Goal: Contribute content: Add original content to the website for others to see

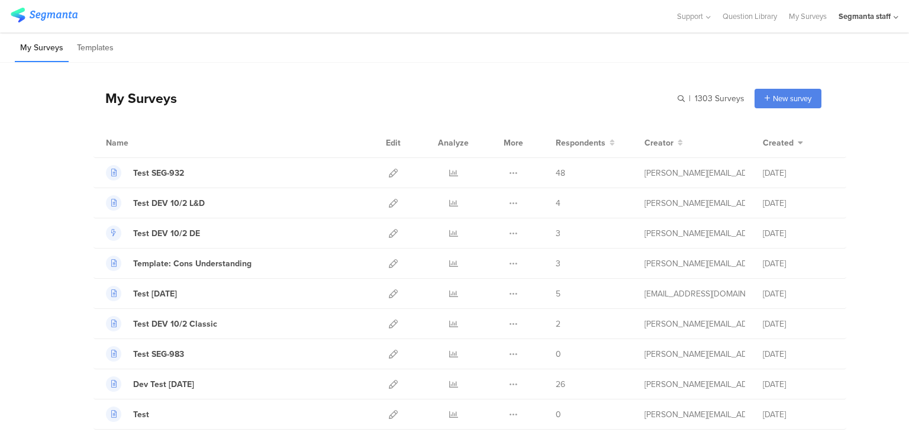
click at [798, 108] on div "My Surveys | 1303 Surveys New survey Start from scratch Choose from templates" at bounding box center [457, 98] width 728 height 47
click at [774, 122] on div "Start from scratch" at bounding box center [765, 122] width 110 height 27
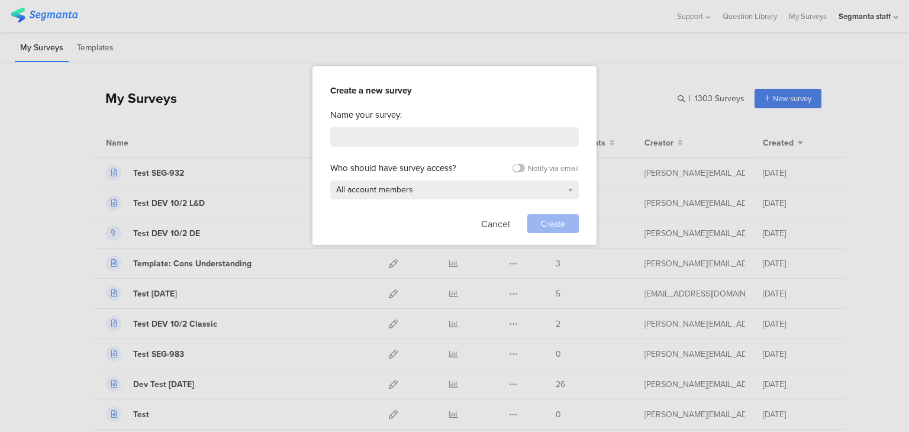
click at [400, 149] on div "Name your survey: Who should have survey access? Notify via email All account m…" at bounding box center [454, 170] width 248 height 125
click at [407, 138] on input at bounding box center [454, 137] width 248 height 20
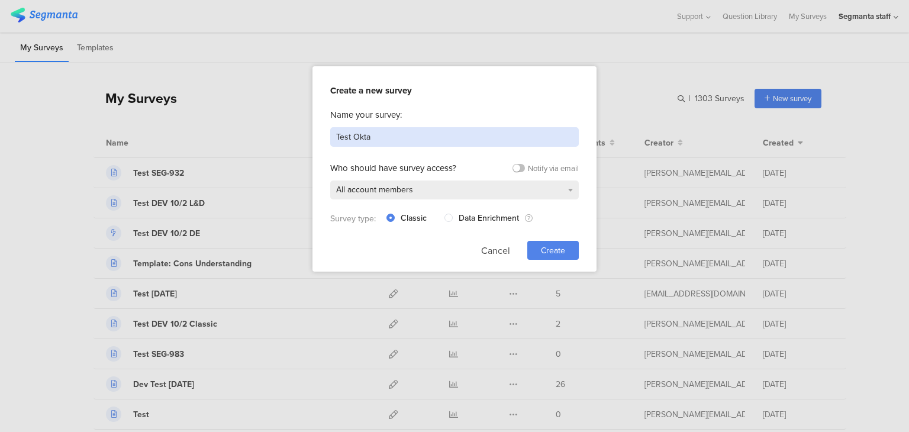
type input "Test Okta"
click at [551, 248] on span "Create" at bounding box center [553, 250] width 24 height 12
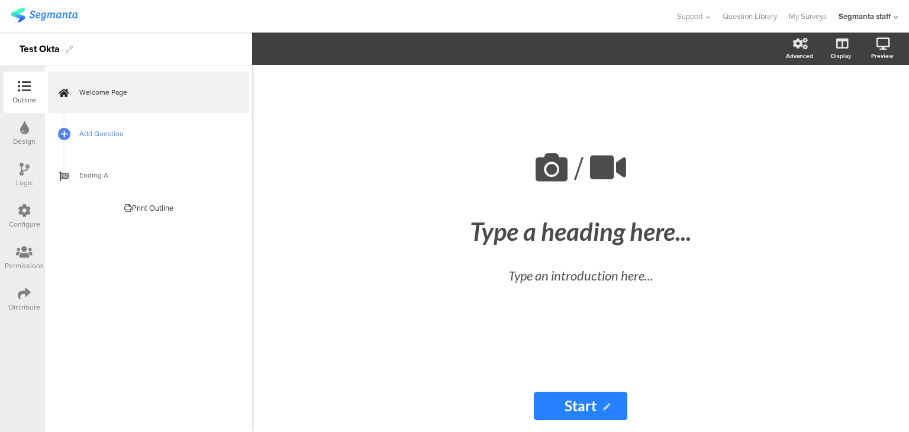
click at [102, 128] on span "Add Question" at bounding box center [154, 134] width 151 height 12
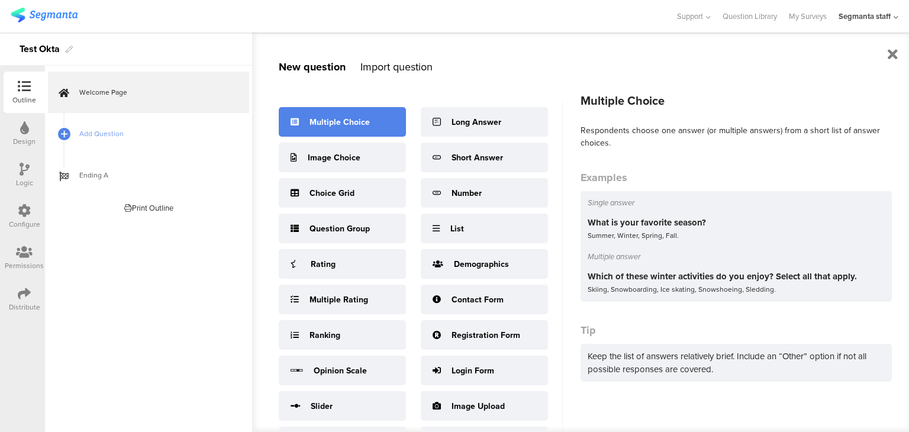
click at [291, 125] on icon at bounding box center [294, 122] width 8 height 8
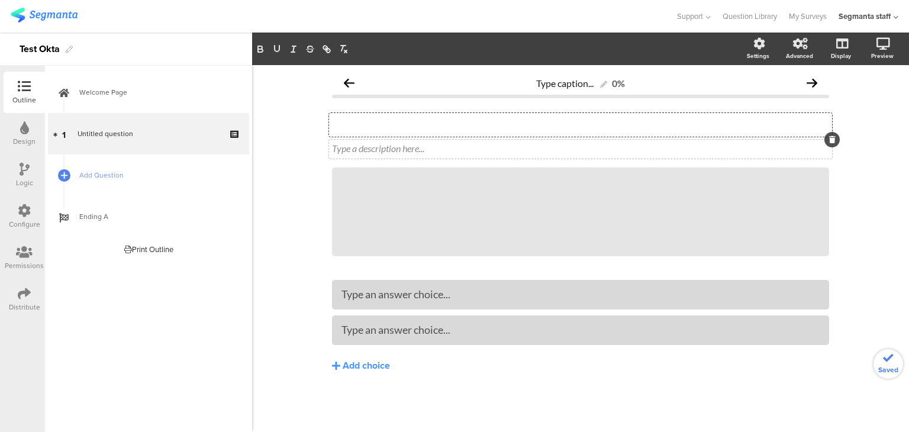
drag, startPoint x: 377, startPoint y: 125, endPoint x: 369, endPoint y: 143, distance: 19.9
click at [377, 139] on span "Type your question here... Type a description here..." at bounding box center [580, 136] width 497 height 40
click at [424, 314] on div "a" at bounding box center [580, 312] width 497 height 65
click at [341, 373] on button "Add choice" at bounding box center [580, 366] width 497 height 30
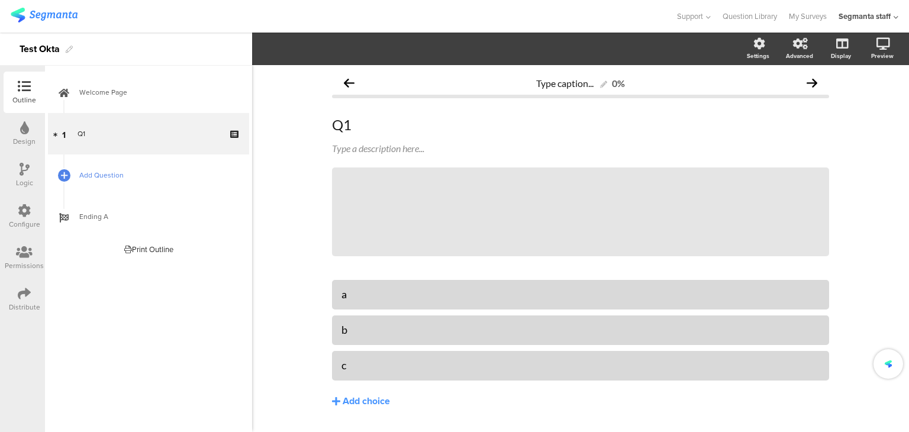
click at [109, 170] on span "Add Question" at bounding box center [154, 175] width 151 height 12
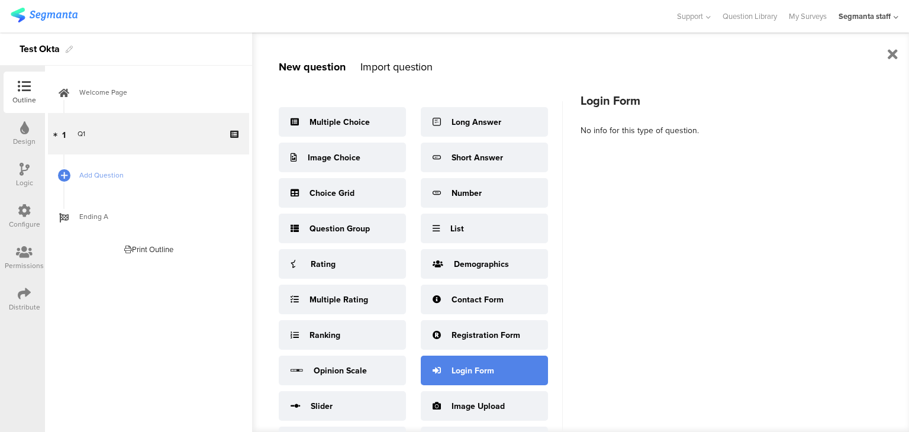
click at [444, 368] on div "Login Form" at bounding box center [484, 370] width 127 height 30
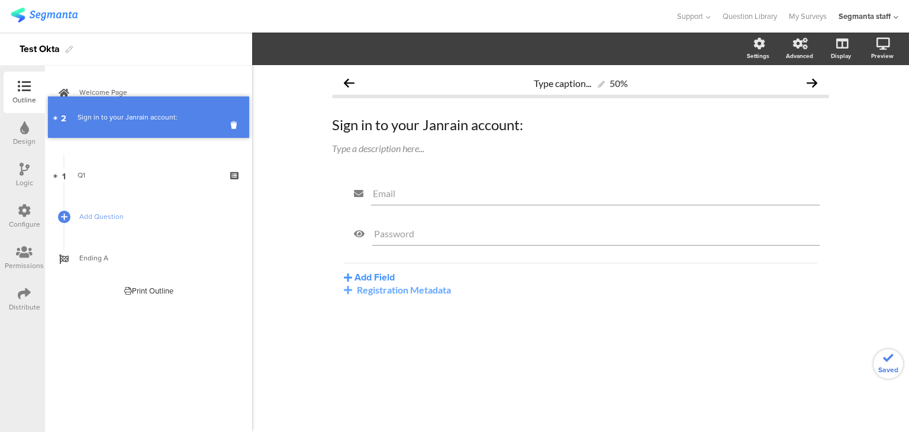
drag, startPoint x: 149, startPoint y: 180, endPoint x: 142, endPoint y: 119, distance: 61.3
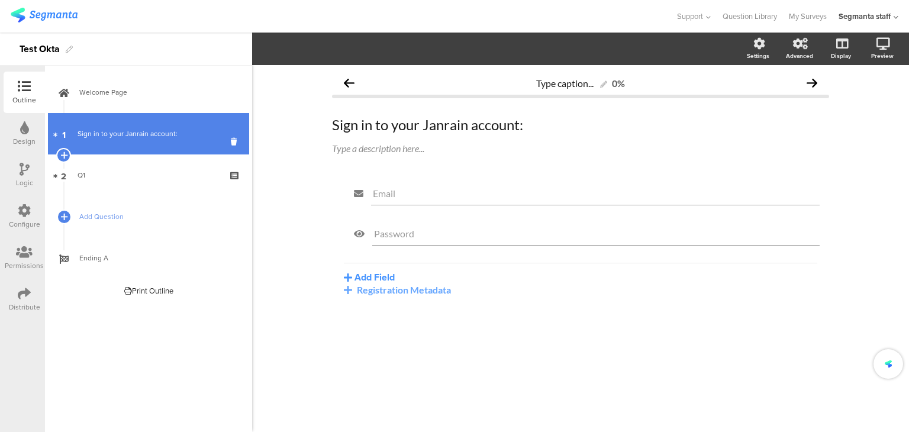
click at [141, 135] on div "Sign in to your Janrain account:" at bounding box center [147, 134] width 141 height 12
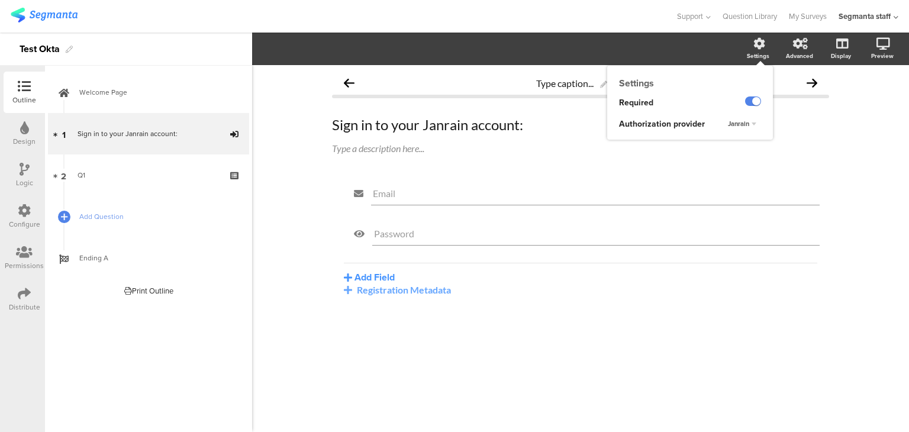
click at [742, 128] on div "Janrain" at bounding box center [742, 124] width 38 height 14
click at [720, 151] on div "Okta" at bounding box center [734, 147] width 70 height 12
click at [24, 300] on div at bounding box center [24, 294] width 13 height 15
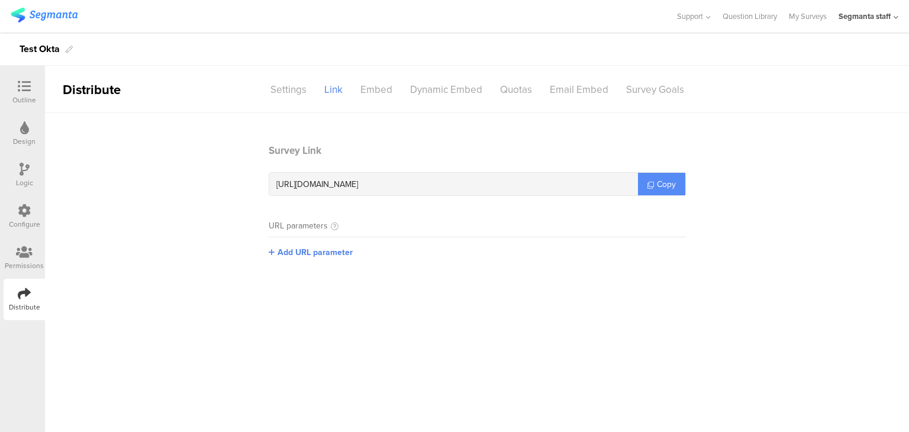
click at [670, 182] on span "Copy" at bounding box center [666, 184] width 19 height 12
click at [668, 182] on span "Copy" at bounding box center [666, 184] width 19 height 12
click at [667, 182] on span "Copy" at bounding box center [666, 184] width 19 height 12
drag, startPoint x: 667, startPoint y: 182, endPoint x: 807, endPoint y: 1, distance: 229.4
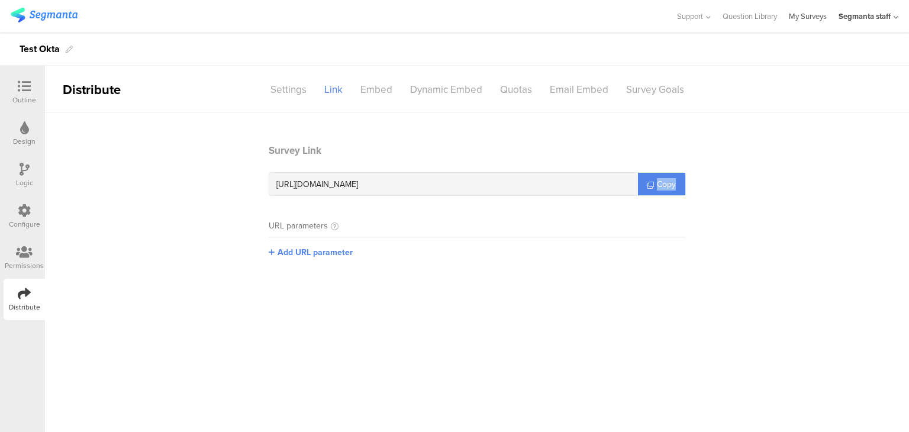
click at [668, 182] on span "Copy" at bounding box center [666, 184] width 19 height 12
click at [67, 201] on section "Survey Link [URL][DOMAIN_NAME] Copy URL parameters Add URL parameter" at bounding box center [477, 209] width 864 height 133
click at [80, 169] on section "Survey Link [URL][DOMAIN_NAME] Copy URL parameters Add URL parameter" at bounding box center [477, 209] width 864 height 133
click at [24, 88] on icon at bounding box center [24, 86] width 13 height 13
